Goal: Task Accomplishment & Management: Manage account settings

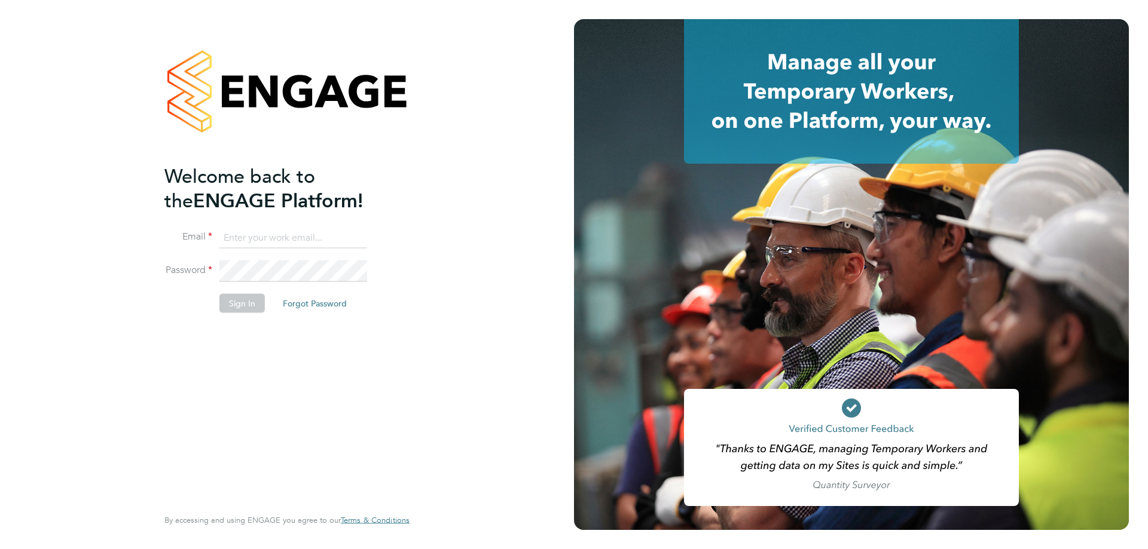
drag, startPoint x: 277, startPoint y: 237, endPoint x: 280, endPoint y: 243, distance: 7.2
click at [277, 237] on input at bounding box center [293, 238] width 148 height 22
type input "[EMAIL_ADDRESS][PERSON_NAME][DOMAIN_NAME]"
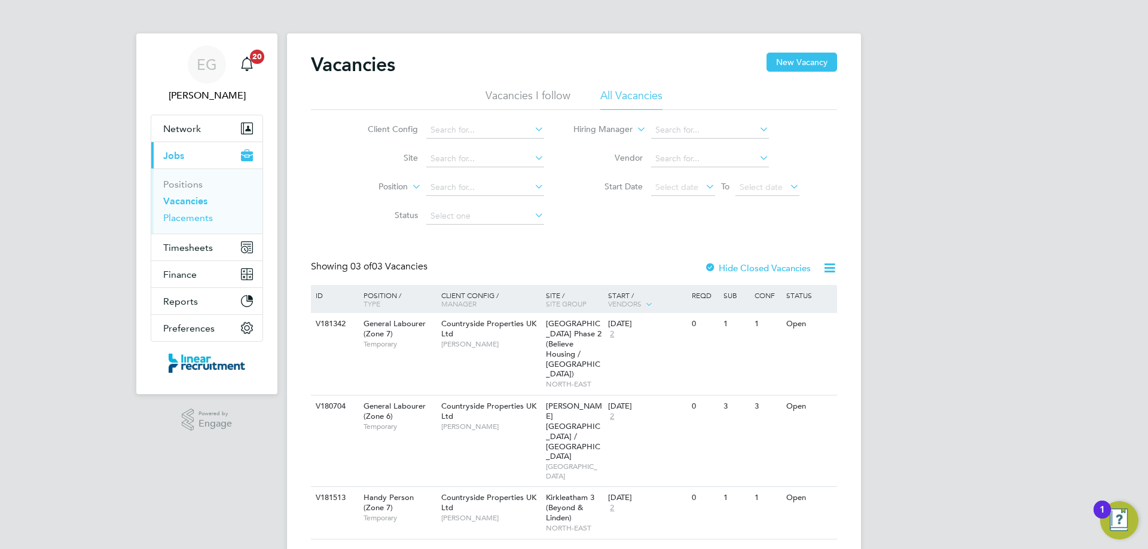
click at [190, 218] on link "Placements" at bounding box center [188, 217] width 50 height 11
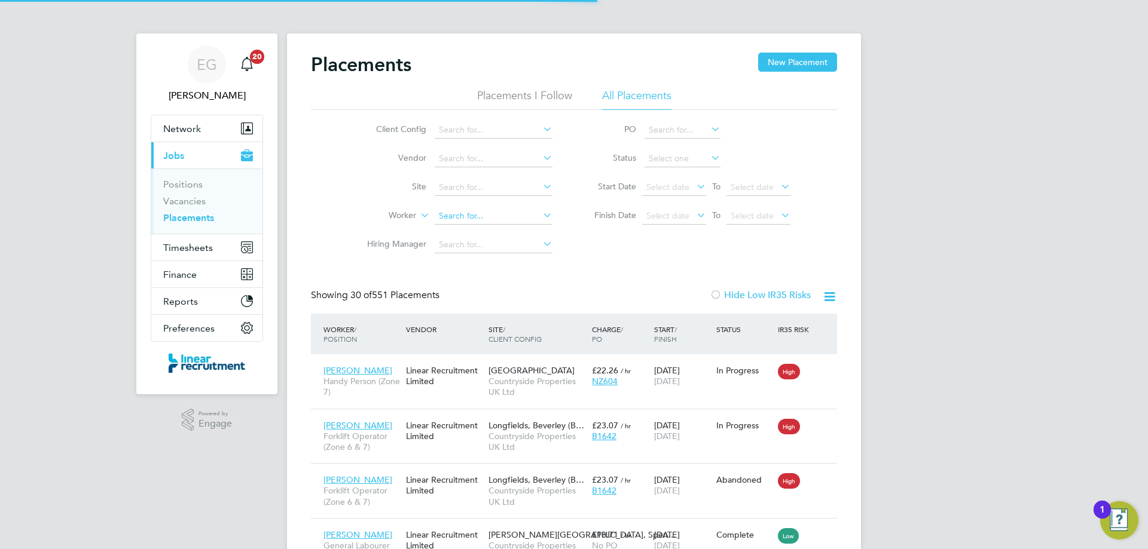
click at [463, 215] on input at bounding box center [494, 216] width 118 height 17
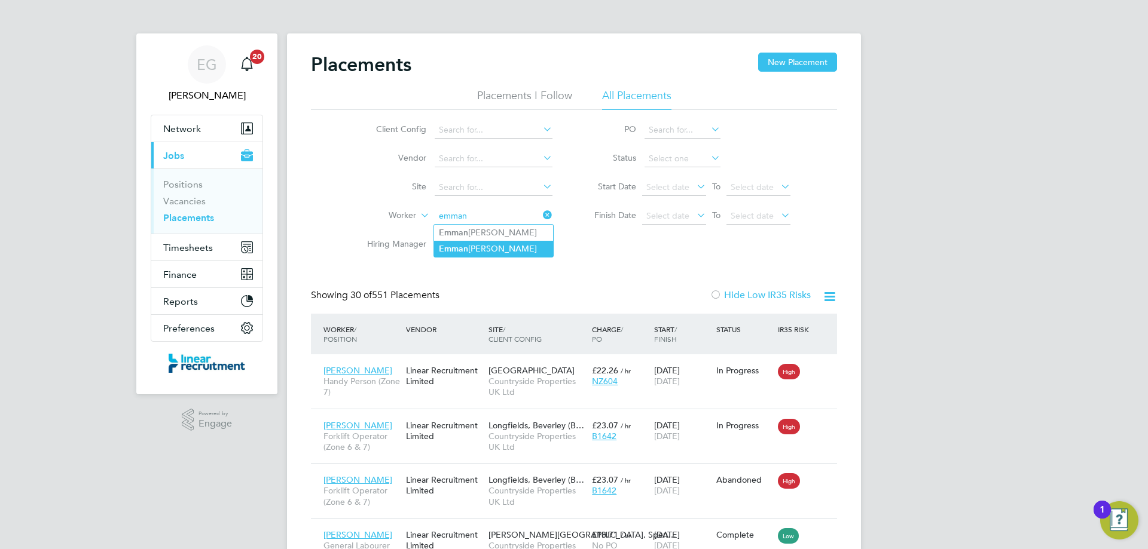
click at [465, 247] on b "Emman" at bounding box center [453, 249] width 29 height 10
type input "Emmanuel Okoye"
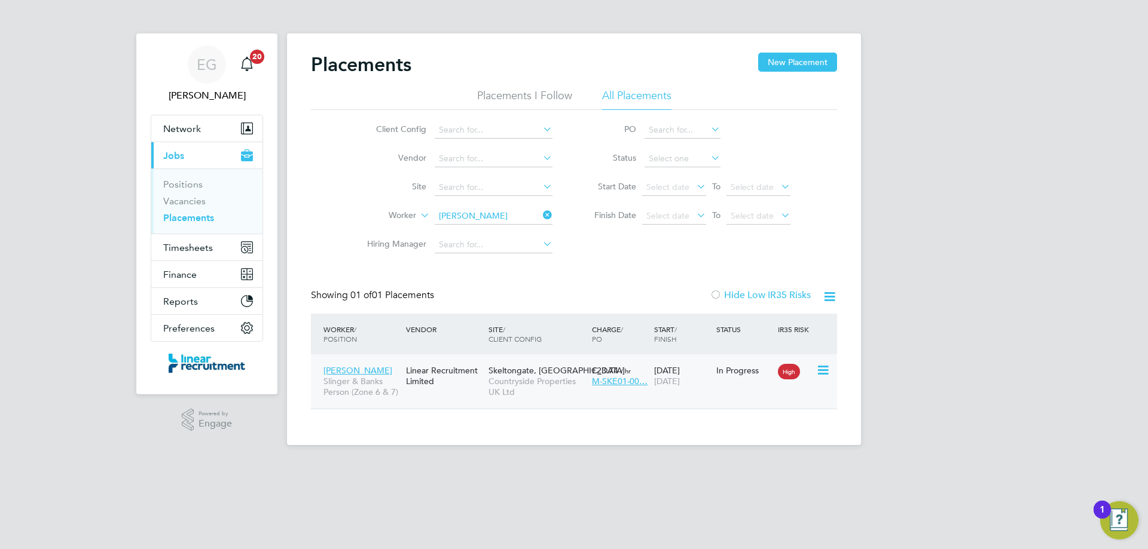
click at [461, 386] on div "Linear Recruitment Limited" at bounding box center [444, 375] width 83 height 33
click at [65, 335] on div "EG Eshanthi Goonetilleke Notifications 20 Applications: Network Team Members Bu…" at bounding box center [574, 232] width 1148 height 465
